Goal: Find specific page/section: Find specific page/section

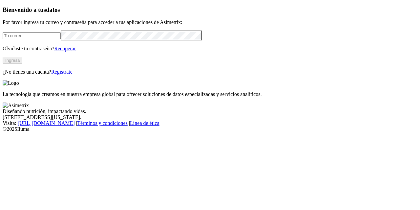
type input "[PERSON_NAME][EMAIL_ADDRESS][PERSON_NAME][DOMAIN_NAME]"
click at [22, 64] on button "Ingresa" at bounding box center [13, 60] width 20 height 7
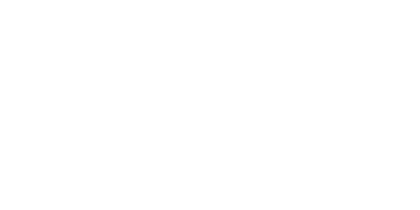
drag, startPoint x: 335, startPoint y: 97, endPoint x: 370, endPoint y: 84, distance: 36.5
drag, startPoint x: 370, startPoint y: 84, endPoint x: 348, endPoint y: 11, distance: 75.4
